Goal: Transaction & Acquisition: Book appointment/travel/reservation

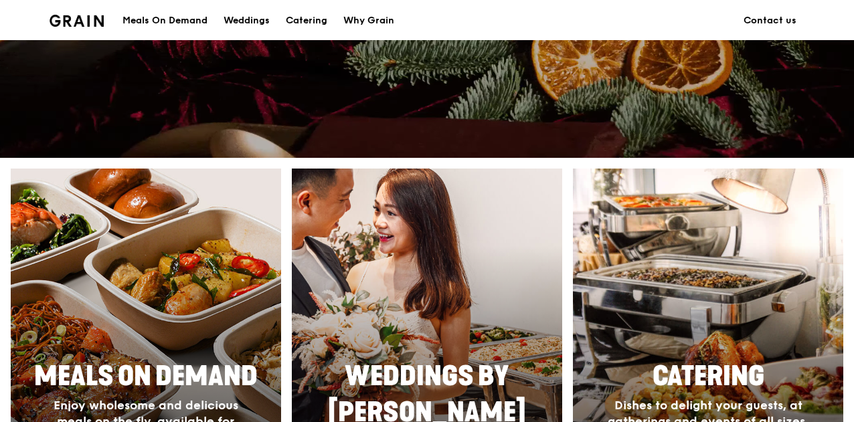
scroll to position [535, 0]
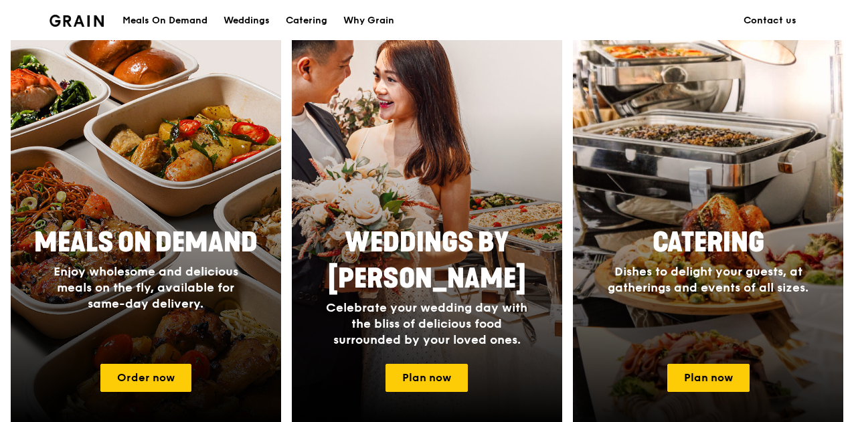
click at [729, 244] on span "Catering" at bounding box center [708, 243] width 112 height 32
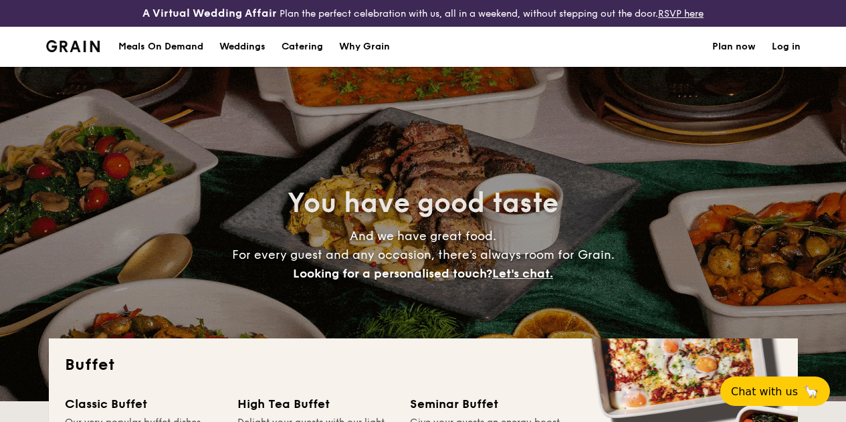
select select
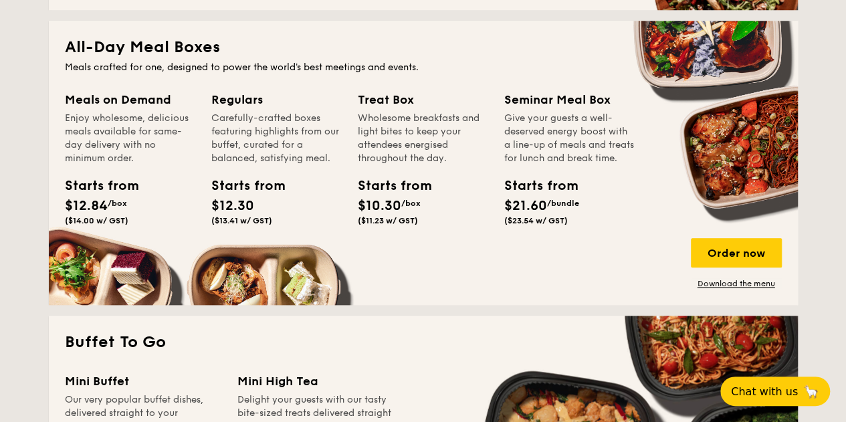
scroll to position [814, 0]
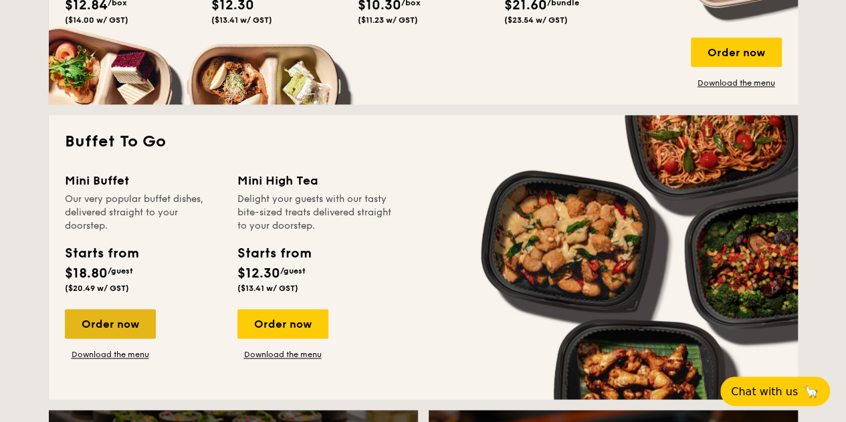
click at [130, 339] on div "Order now" at bounding box center [110, 323] width 91 height 29
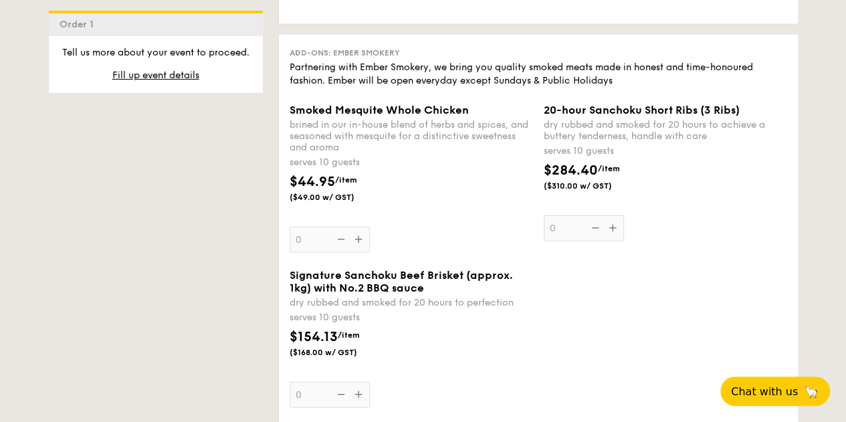
scroll to position [1806, 0]
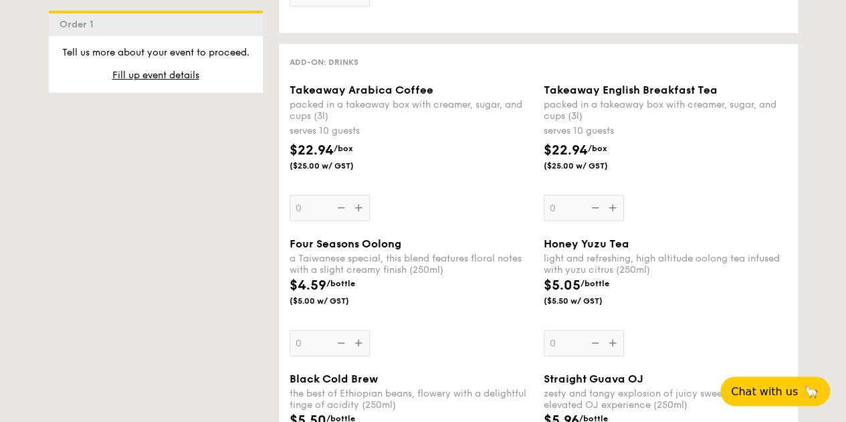
click at [357, 221] on div "Takeaway Arabica Coffee packed in a takeaway box with [PERSON_NAME], sugar, and…" at bounding box center [412, 153] width 244 height 138
click at [357, 221] on input "0" at bounding box center [330, 208] width 80 height 26
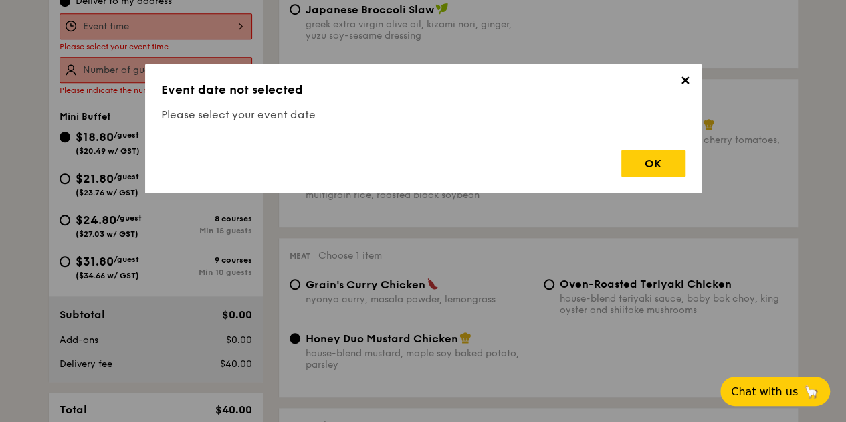
scroll to position [395, 0]
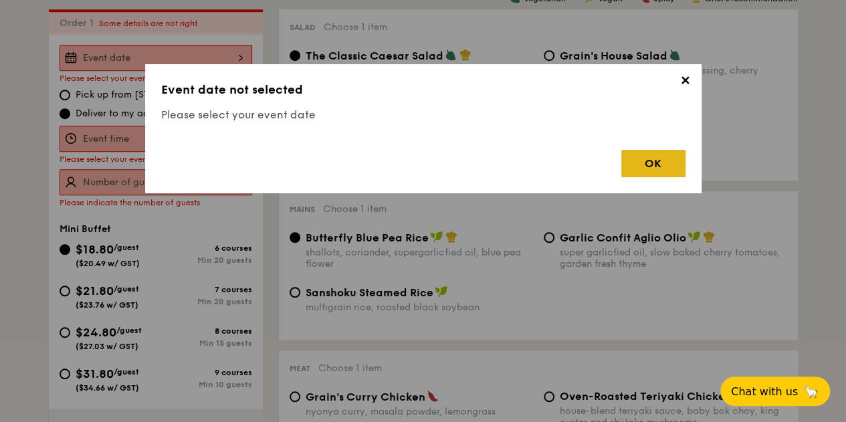
click at [642, 156] on div "OK" at bounding box center [654, 163] width 64 height 27
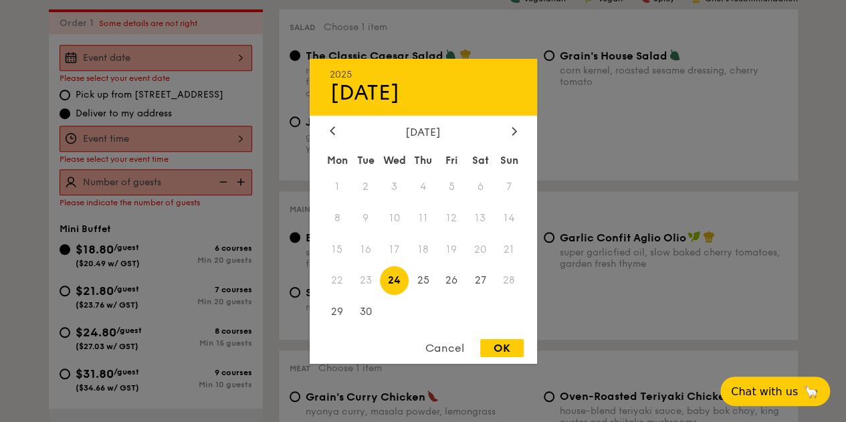
click at [237, 65] on div "2025 Sep [DATE] Tue Wed Thu Fri Sat Sun 1 2 3 4 5 6 7 8 9 10 11 12 13 14 15 16 …" at bounding box center [156, 58] width 193 height 26
click at [512, 126] on icon at bounding box center [514, 130] width 5 height 9
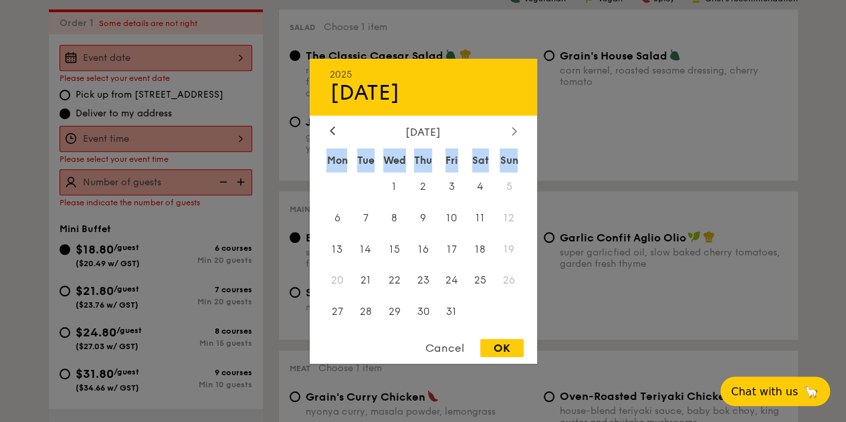
click at [512, 126] on icon at bounding box center [514, 130] width 5 height 9
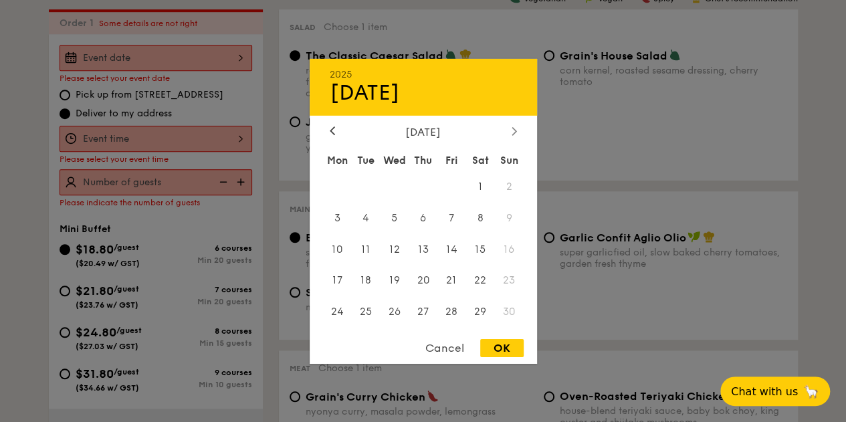
click at [518, 130] on div at bounding box center [514, 131] width 12 height 13
click at [329, 126] on div at bounding box center [332, 131] width 12 height 13
click at [451, 308] on span "28" at bounding box center [452, 312] width 29 height 29
click at [206, 149] on div at bounding box center [423, 211] width 846 height 422
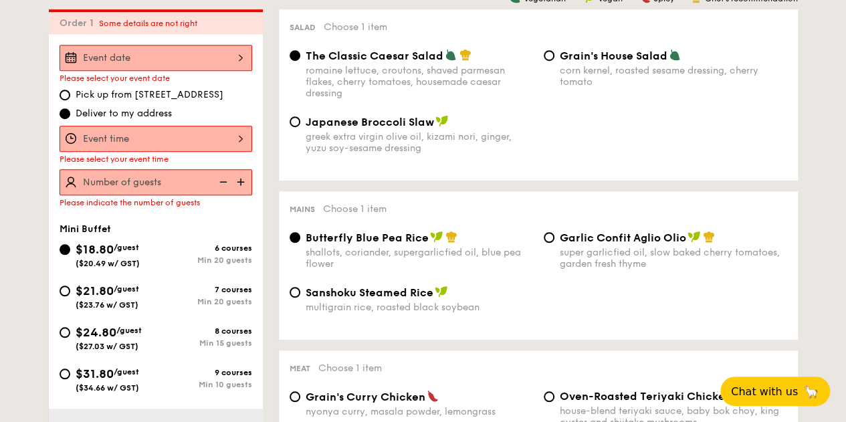
click at [241, 148] on div at bounding box center [156, 139] width 193 height 26
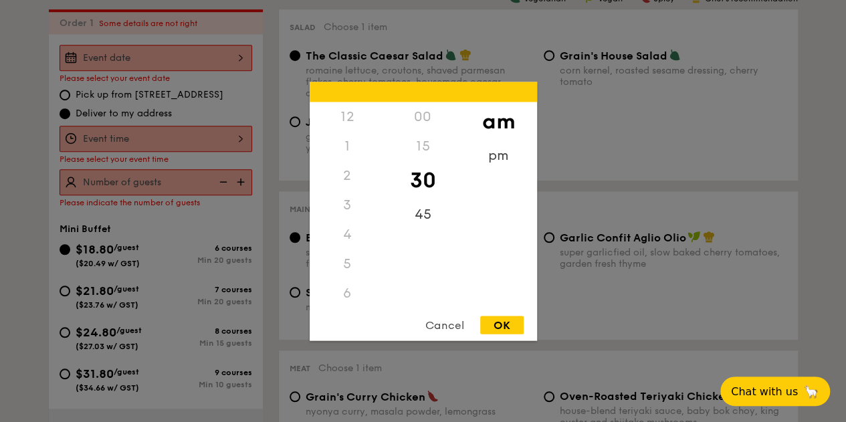
scroll to position [147, 0]
click at [350, 299] on div "11" at bounding box center [348, 307] width 76 height 39
click at [508, 324] on div "OK" at bounding box center [501, 325] width 43 height 18
type input "11:30AM"
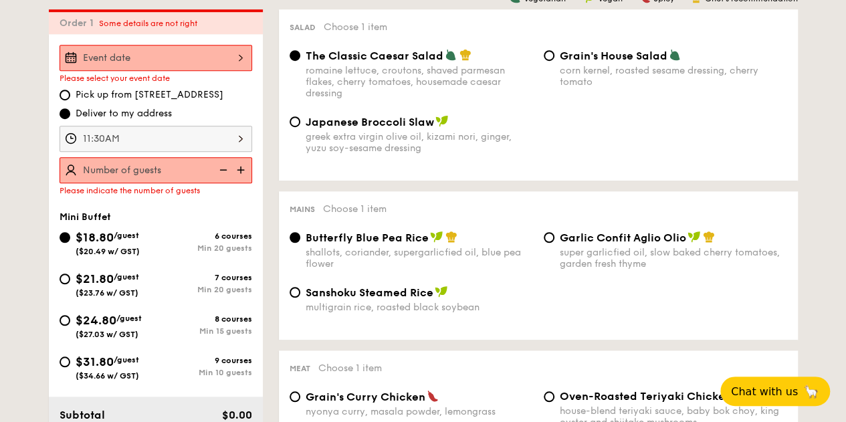
click at [242, 179] on img at bounding box center [242, 169] width 20 height 25
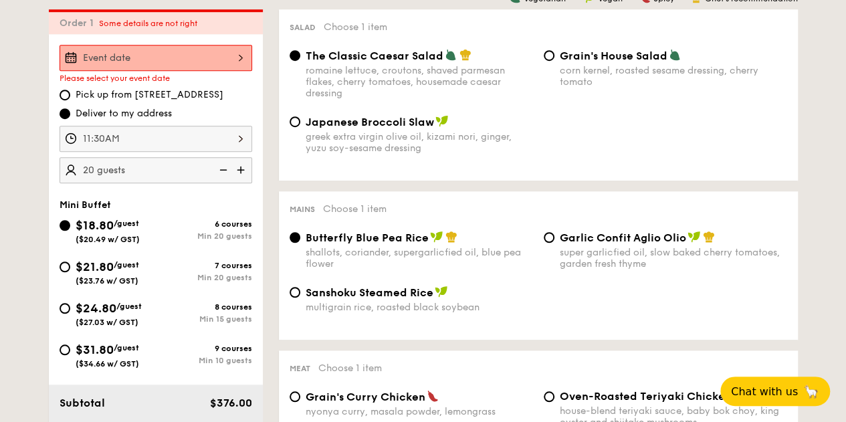
click at [242, 179] on img at bounding box center [242, 169] width 20 height 25
type input "25 guests"
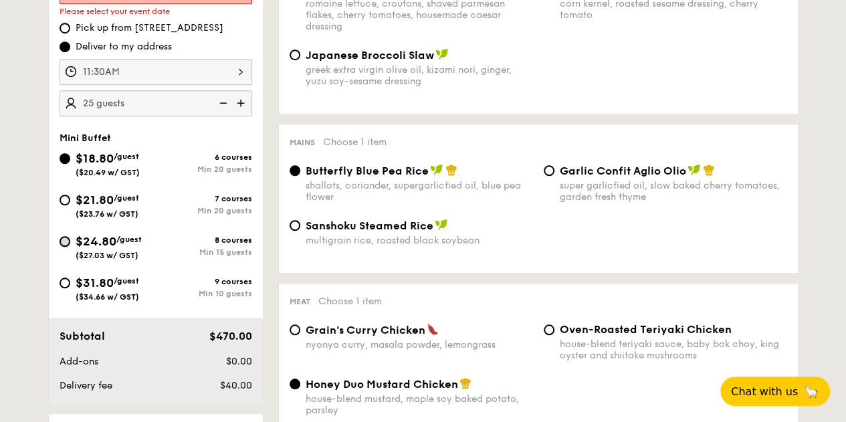
click at [66, 247] on input "$24.80 /guest ($27.03 w/ GST) 8 courses Min 15 guests" at bounding box center [65, 241] width 11 height 11
radio input "true"
radio input "false"
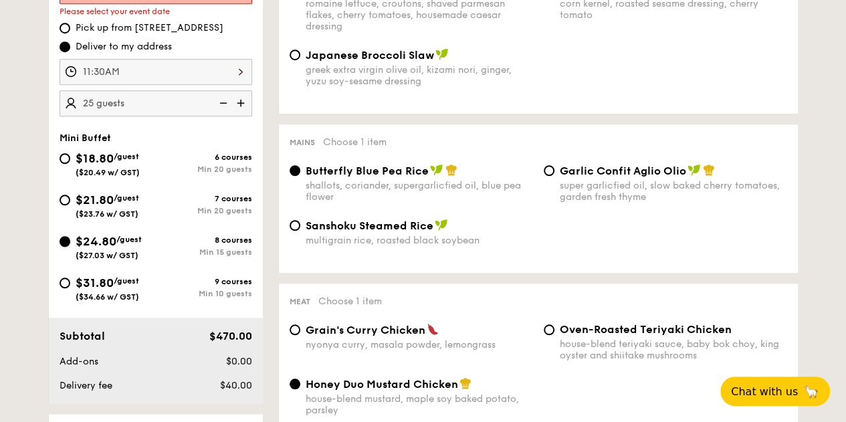
radio input "true"
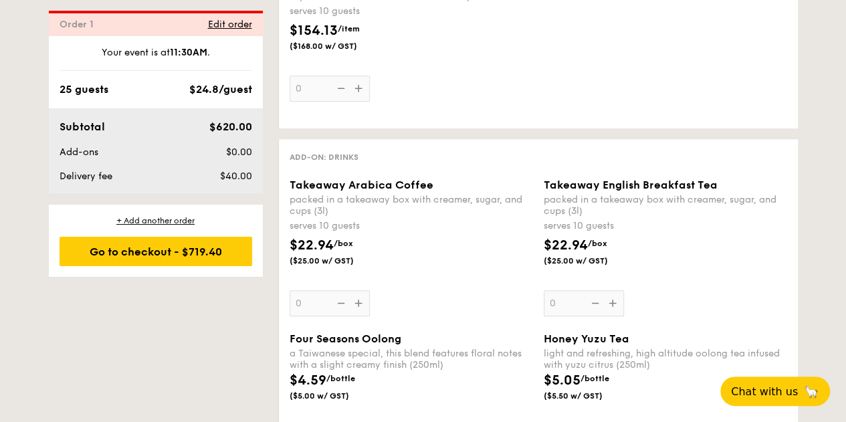
scroll to position [3205, 0]
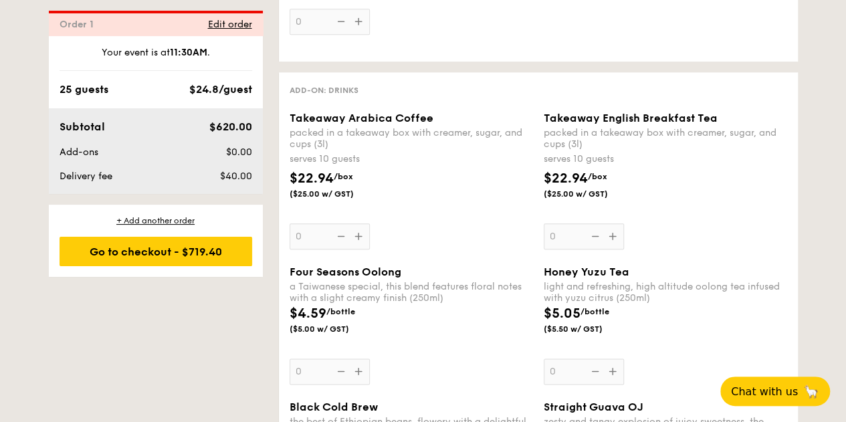
click at [360, 250] on div "Takeaway Arabica Coffee packed in a takeaway box with [PERSON_NAME], sugar, and…" at bounding box center [412, 181] width 244 height 138
click at [360, 250] on input "0" at bounding box center [330, 236] width 80 height 26
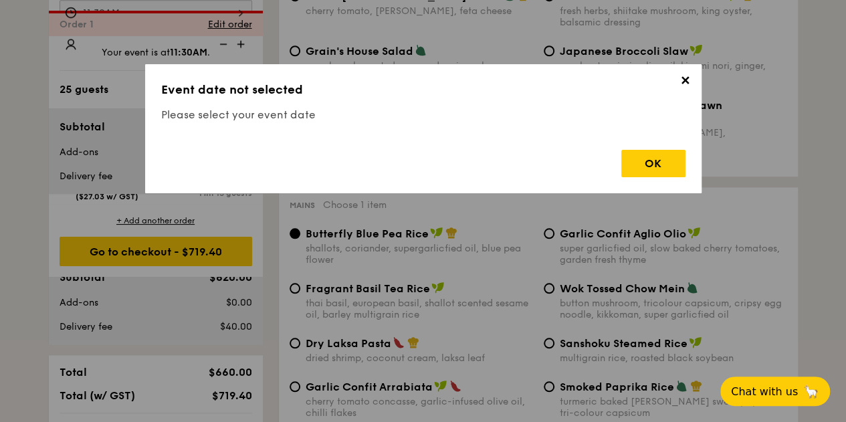
scroll to position [395, 0]
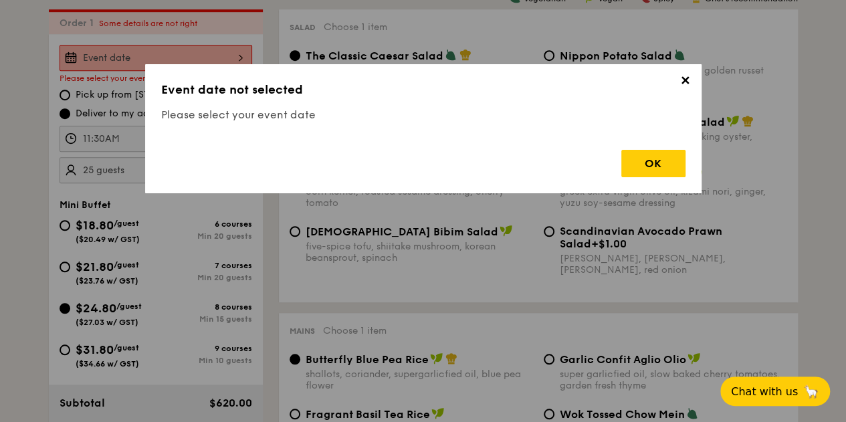
click at [690, 82] on span "✕" at bounding box center [685, 83] width 19 height 19
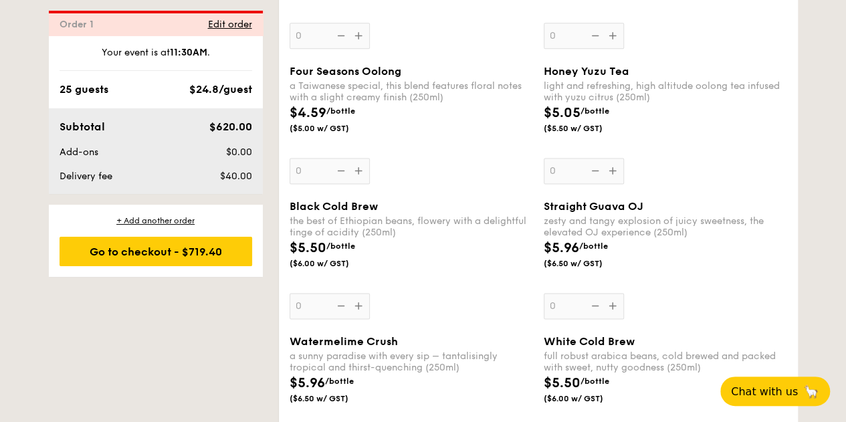
scroll to position [3205, 0]
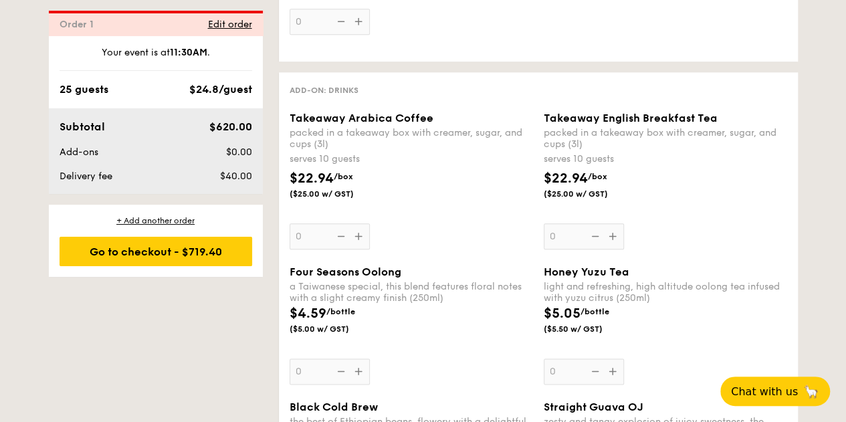
click at [358, 250] on div "Takeaway Arabica Coffee packed in a takeaway box with [PERSON_NAME], sugar, and…" at bounding box center [412, 181] width 244 height 138
click at [358, 250] on input "0" at bounding box center [330, 236] width 80 height 26
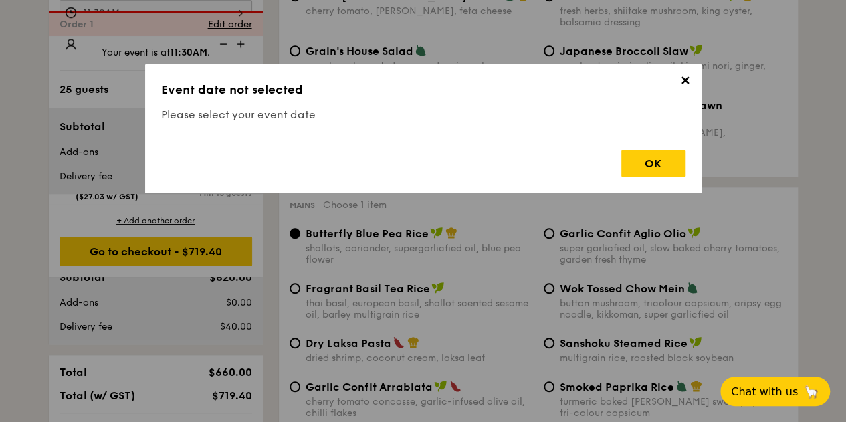
scroll to position [395, 0]
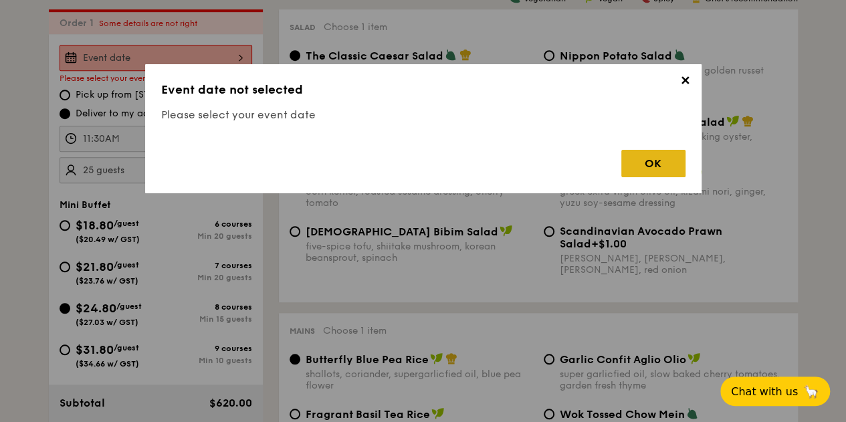
click at [668, 165] on div "OK" at bounding box center [654, 163] width 64 height 27
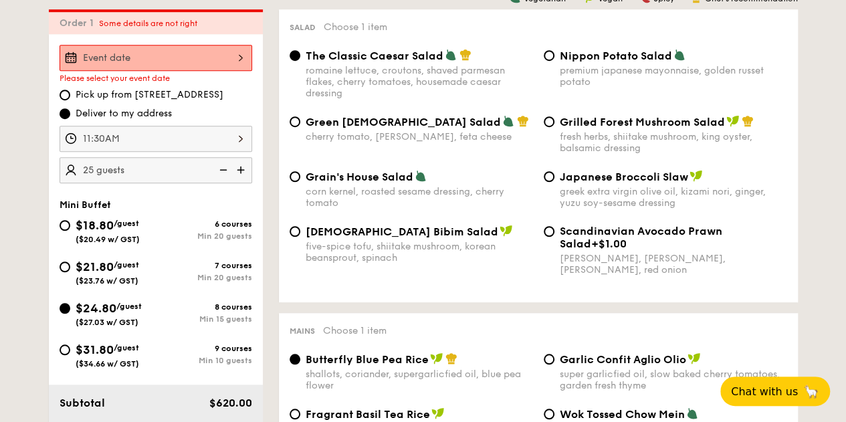
click at [225, 66] on div at bounding box center [156, 58] width 193 height 26
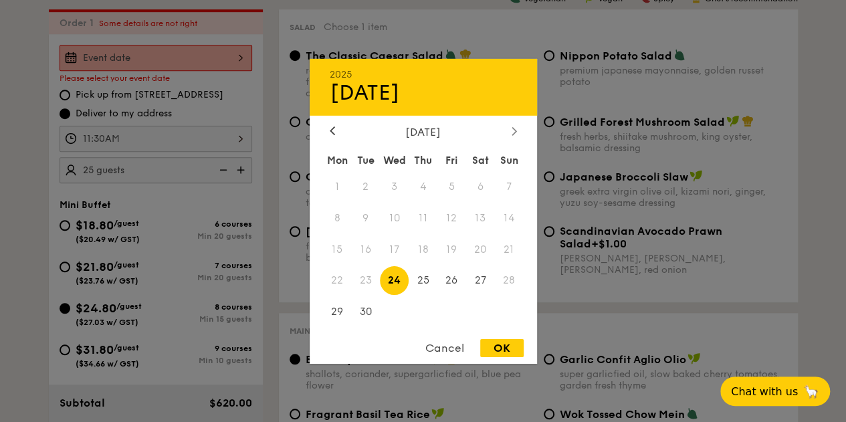
click at [510, 129] on div at bounding box center [514, 131] width 12 height 13
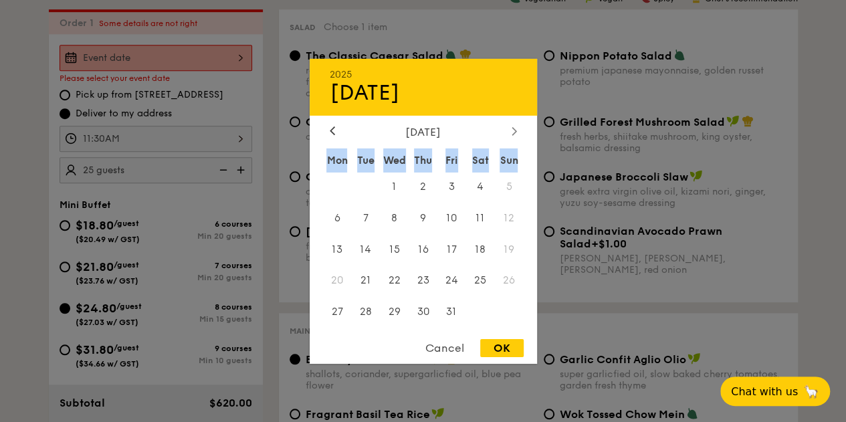
click at [510, 129] on div at bounding box center [514, 131] width 12 height 13
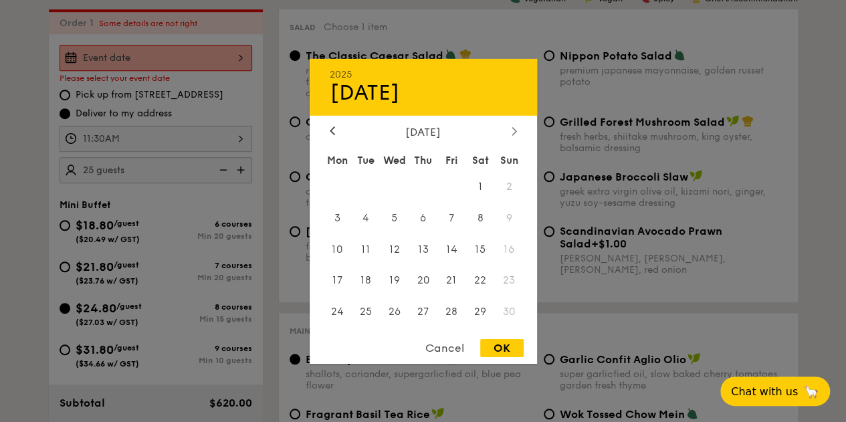
click at [508, 130] on div at bounding box center [514, 131] width 12 height 13
click at [328, 129] on div at bounding box center [332, 131] width 12 height 13
click at [330, 128] on icon at bounding box center [332, 130] width 5 height 9
click at [454, 308] on span "28" at bounding box center [452, 312] width 29 height 29
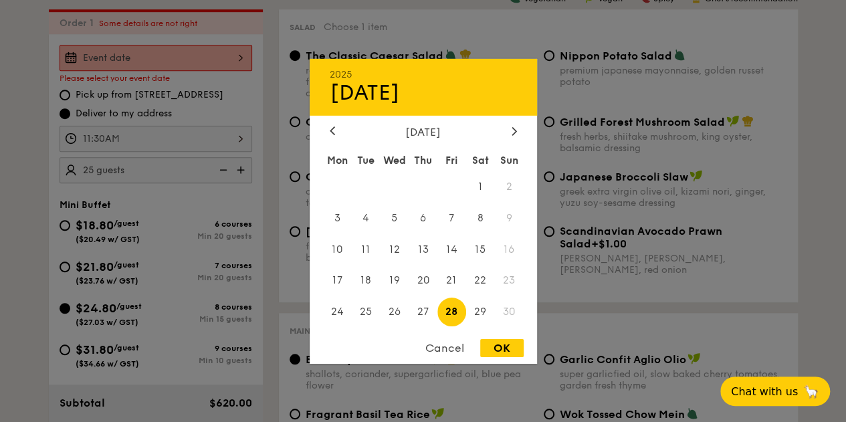
click at [512, 349] on div "OK" at bounding box center [501, 348] width 43 height 18
type input "[DATE]"
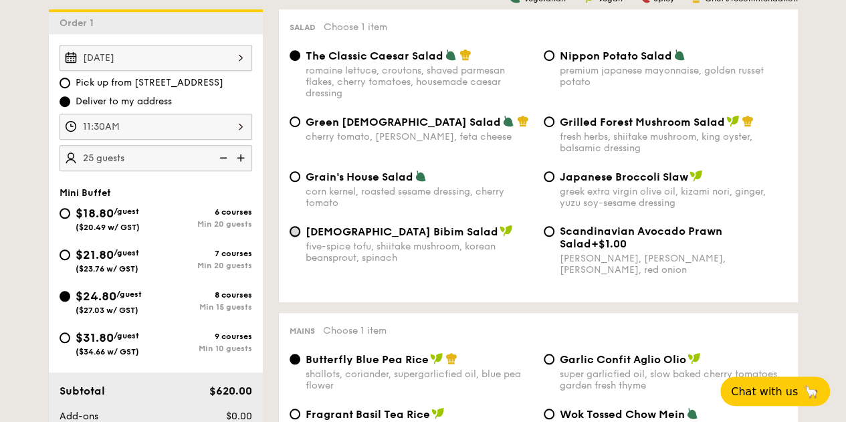
click at [294, 237] on input "Korean Bibim Salad five-spice tofu, shiitake mushroom, korean beansprout, spina…" at bounding box center [295, 231] width 11 height 11
radio input "true"
click at [68, 260] on input "$21.80 /guest ($23.76 w/ GST) 7 courses Min 20 guests" at bounding box center [65, 255] width 11 height 11
radio input "true"
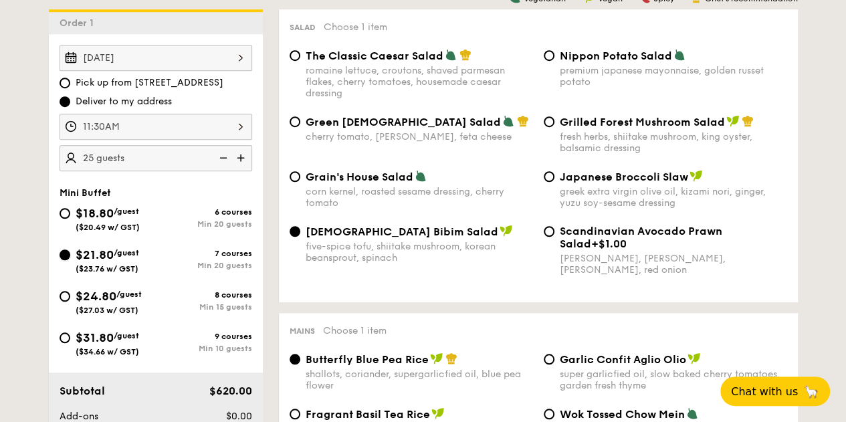
radio input "true"
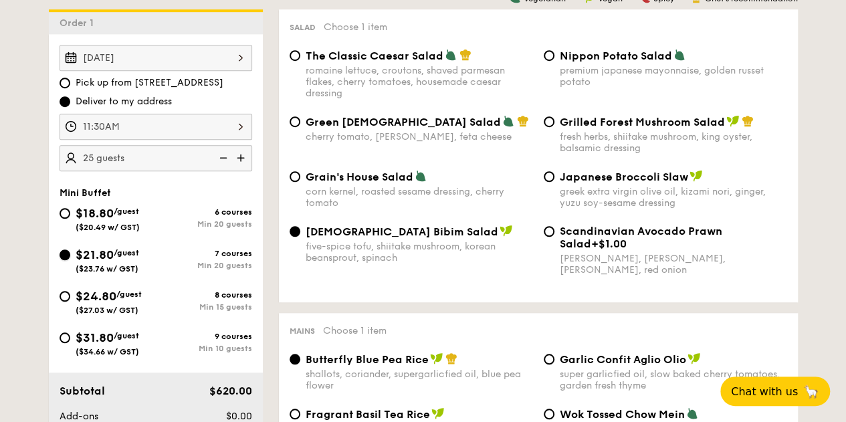
radio input "true"
click at [294, 237] on input "Korean Bibim Salad five-spice tofu, shiitake mushroom, korean beansprout, spina…" at bounding box center [295, 231] width 11 height 11
radio input "true"
click at [549, 127] on input "Grilled Forest Mushroom Salad fresh herbs, shiitake mushroom, king oyster, bals…" at bounding box center [549, 121] width 11 height 11
radio input "true"
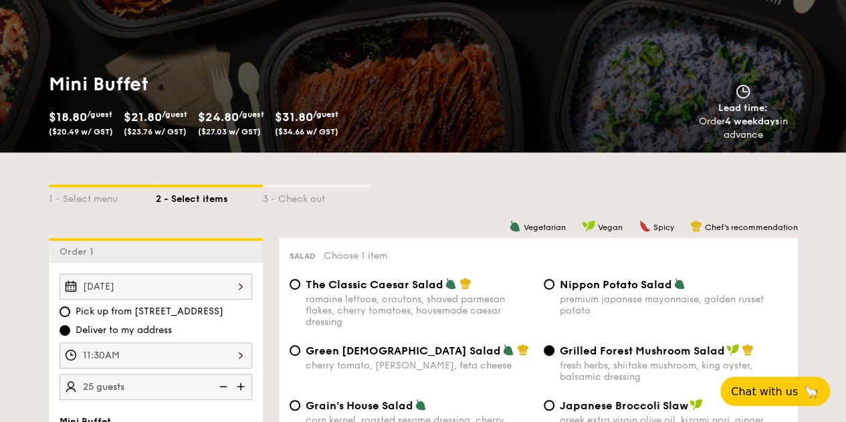
scroll to position [0, 0]
